Goal: Communication & Community: Answer question/provide support

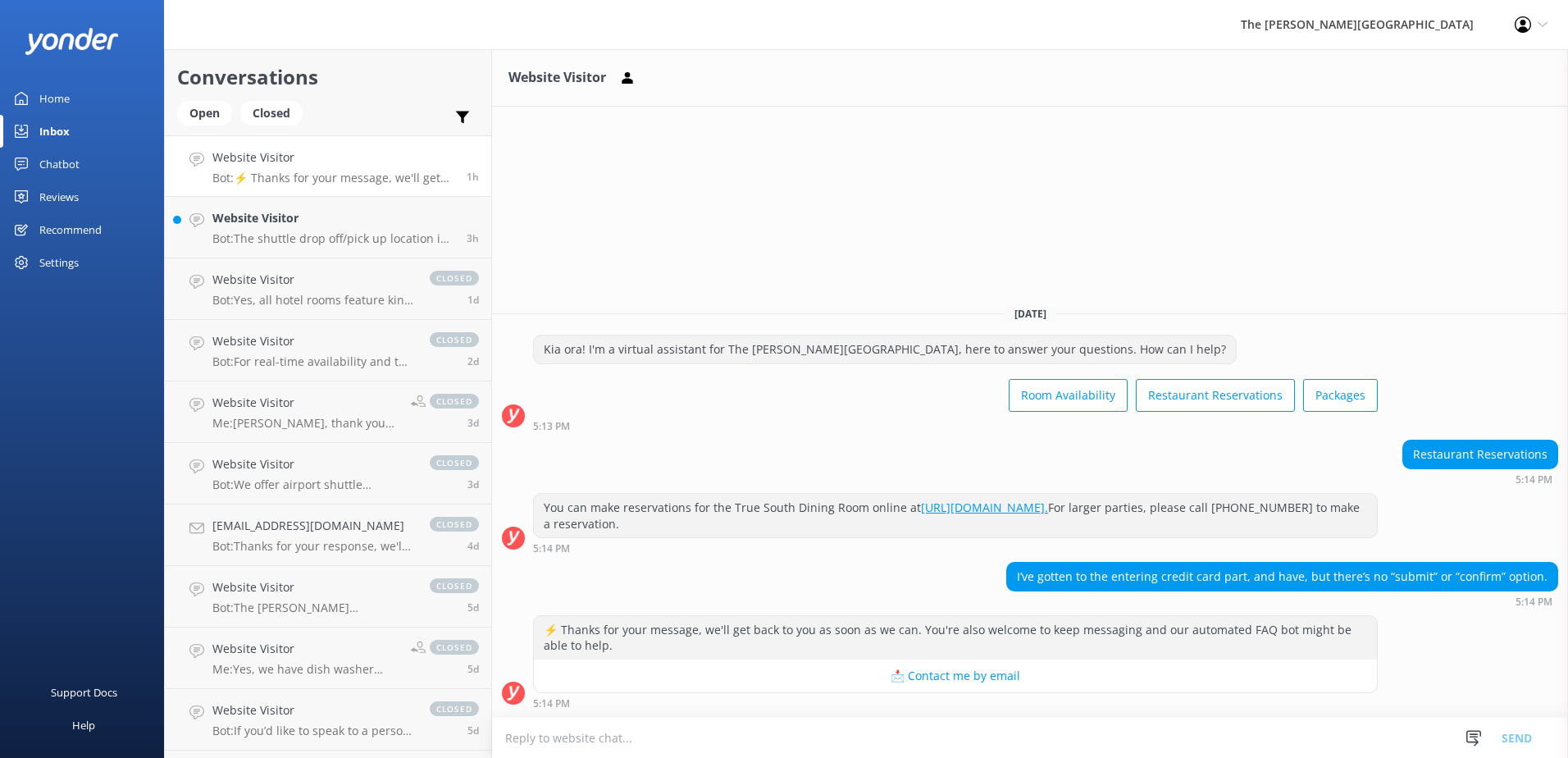
click at [942, 672] on button "📩 Contact me by email" at bounding box center [956, 676] width 843 height 33
click at [913, 730] on textarea at bounding box center [1030, 738] width 1076 height 41
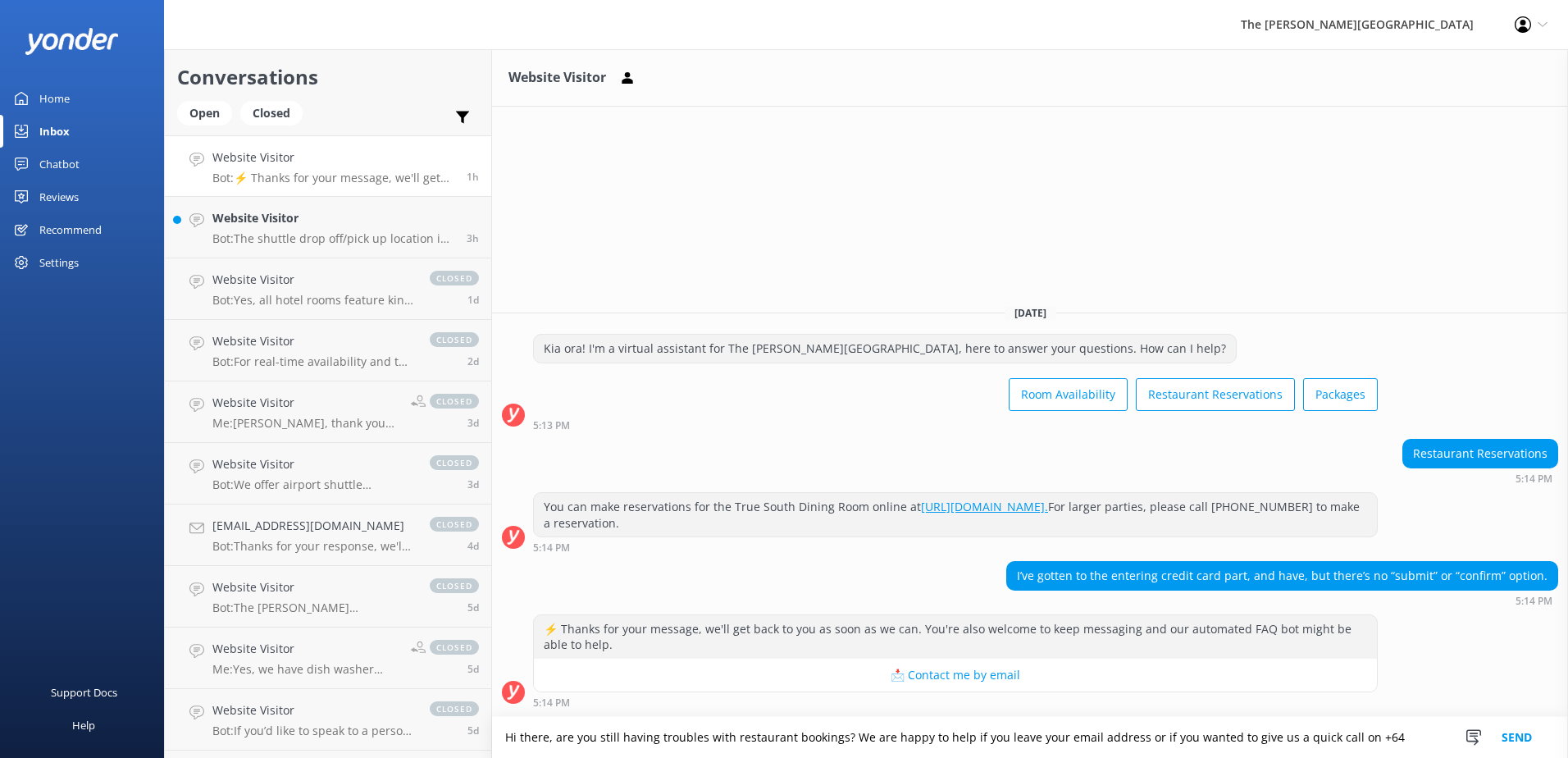
click at [1392, 738] on textarea "Hi there, are you still having troubles with restaurant bookings? We are happy …" at bounding box center [1030, 737] width 1076 height 41
paste textarea "[PHONE_NUMBER]"
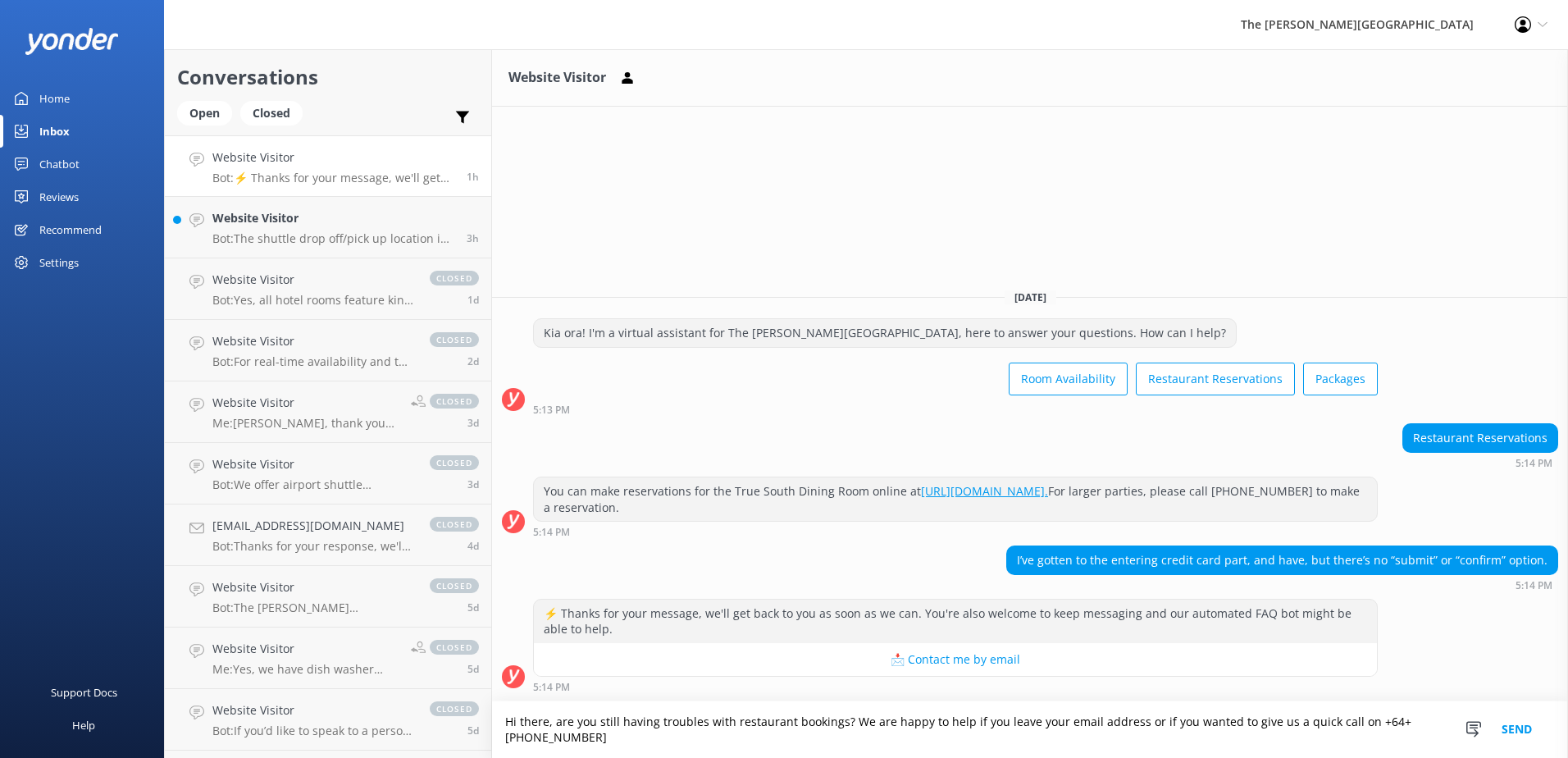
click at [1370, 722] on textarea "Hi there, are you still having troubles with restaurant bookings? We are happy …" at bounding box center [1030, 729] width 1076 height 57
click at [577, 732] on textarea "Hi there, are you still having troubles with restaurant bookings? We are happy …" at bounding box center [1030, 729] width 1076 height 57
click at [730, 720] on textarea "Hi there, are you still having troubles with restaurant bookings? We are happy …" at bounding box center [1030, 729] width 1076 height 57
click at [1146, 720] on textarea "Hi there, are you still having troubles with booking our restaurant? We are hap…" at bounding box center [1030, 729] width 1076 height 57
click at [668, 738] on textarea "Hi there, are you still having troubles with booking our restaurant? We are hap…" at bounding box center [1030, 729] width 1076 height 57
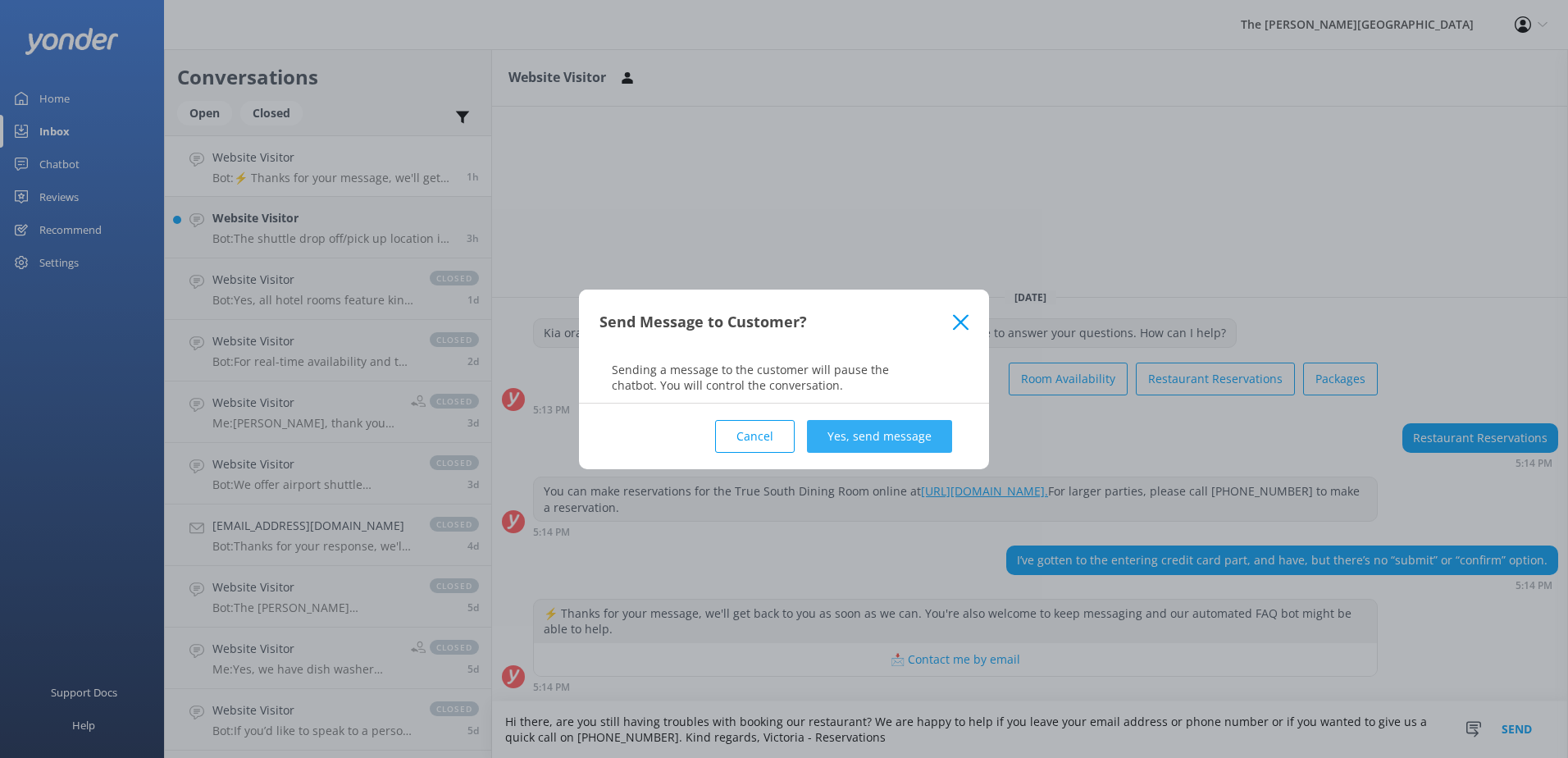
type textarea "Hi there, are you still having troubles with booking our restaurant? We are hap…"
click at [859, 437] on button "Yes, send message" at bounding box center [879, 436] width 146 height 33
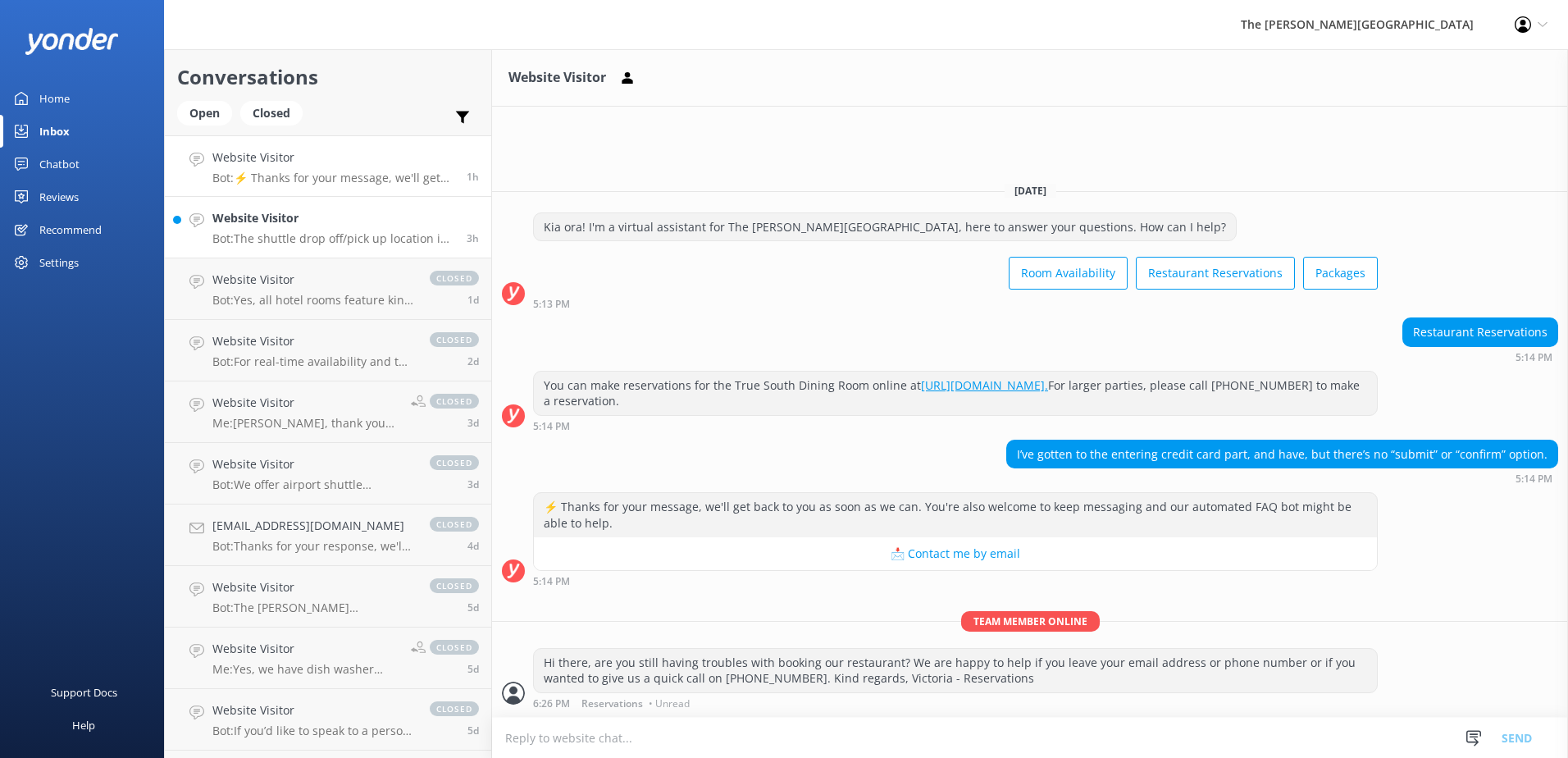
click at [305, 230] on div "Website Visitor Bot: The shuttle drop off/pick up location in the [GEOGRAPHIC_D…" at bounding box center [333, 227] width 242 height 36
